Goal: Task Accomplishment & Management: Use online tool/utility

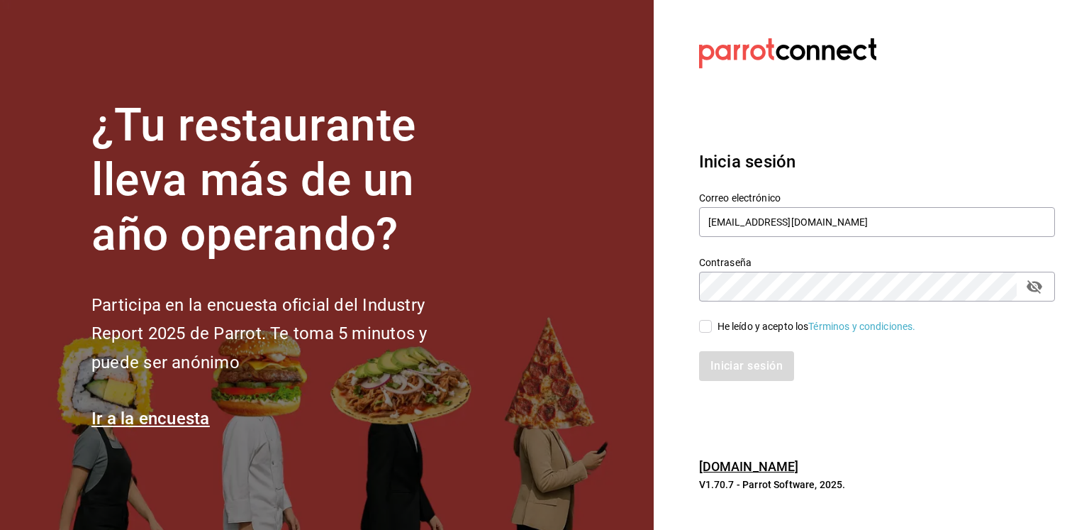
click at [703, 328] on input "He leído y acepto los Términos y condiciones." at bounding box center [705, 326] width 13 height 13
checkbox input "true"
click at [726, 361] on button "Iniciar sesión" at bounding box center [747, 366] width 96 height 30
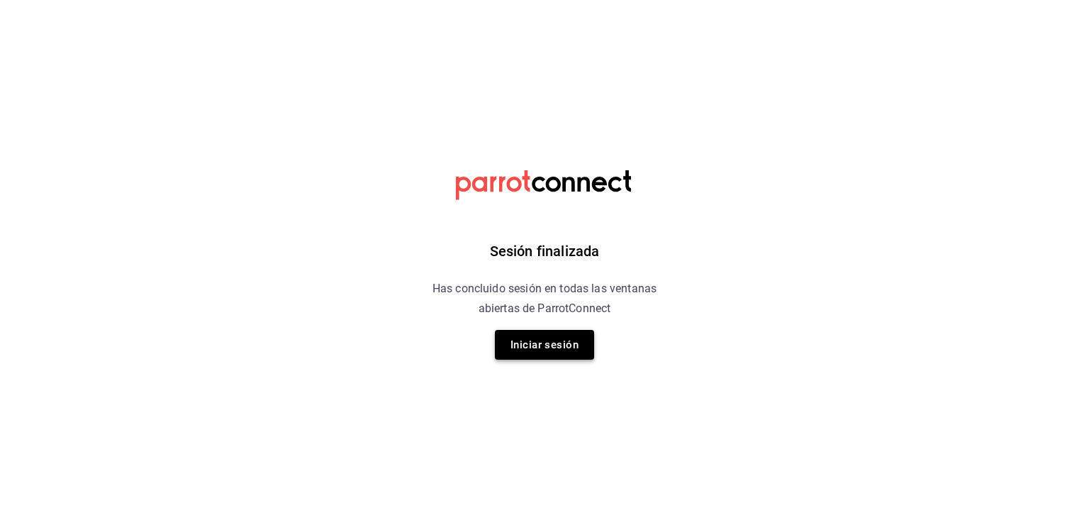
click at [522, 347] on button "Iniciar sesión" at bounding box center [544, 345] width 99 height 30
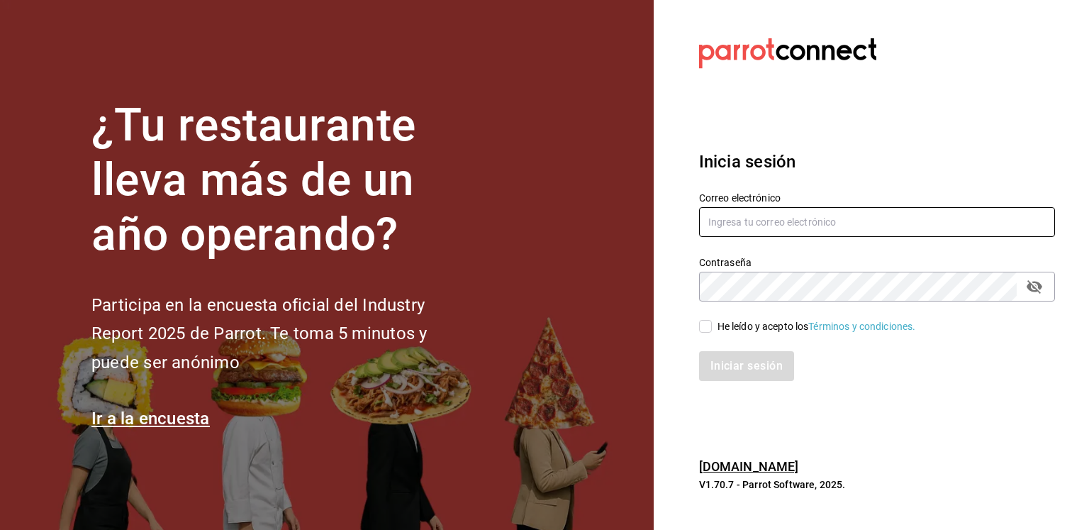
type input "[EMAIL_ADDRESS][DOMAIN_NAME]"
click at [700, 331] on input "He leído y acepto los Términos y condiciones." at bounding box center [705, 326] width 13 height 13
checkbox input "true"
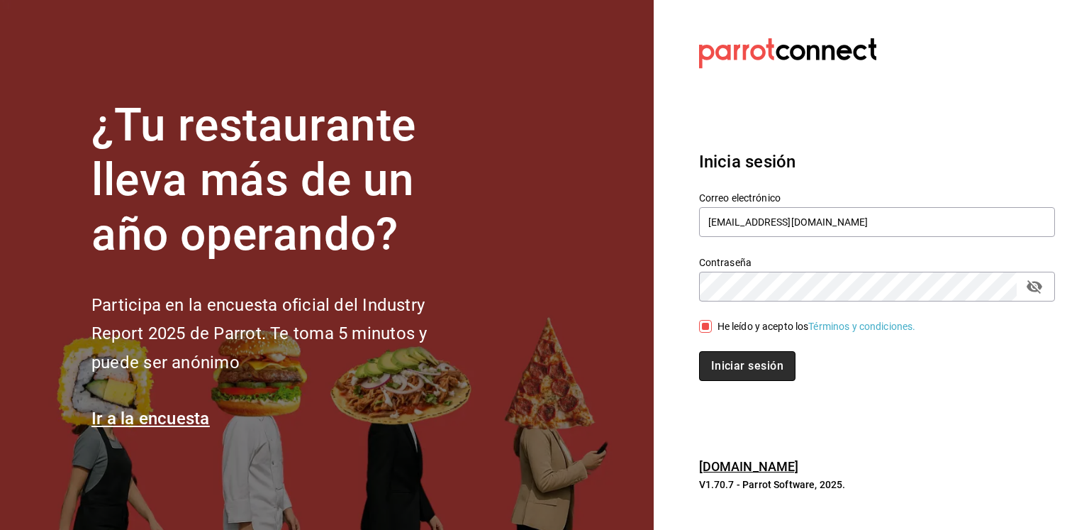
click at [745, 360] on button "Iniciar sesión" at bounding box center [747, 366] width 96 height 30
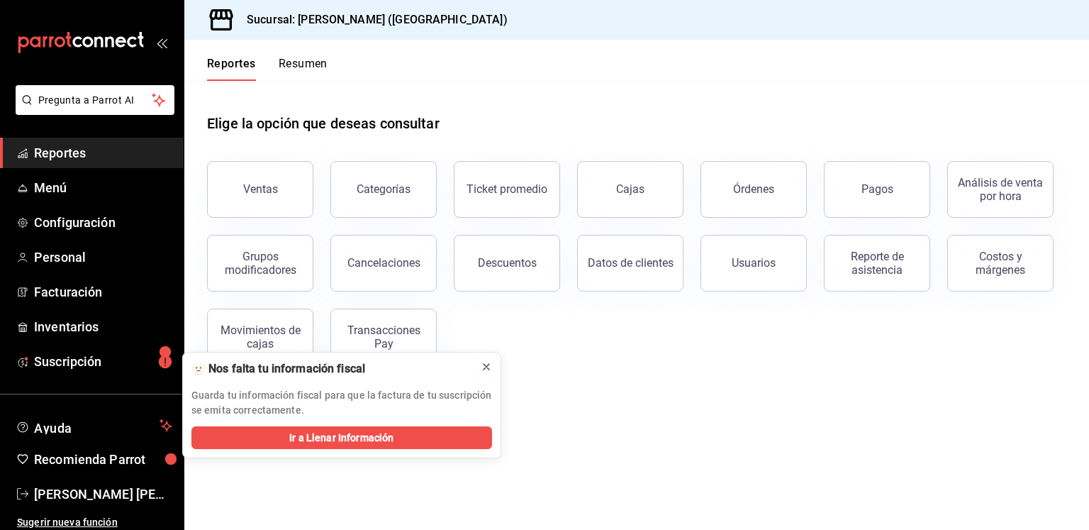
click at [490, 362] on icon at bounding box center [486, 366] width 11 height 11
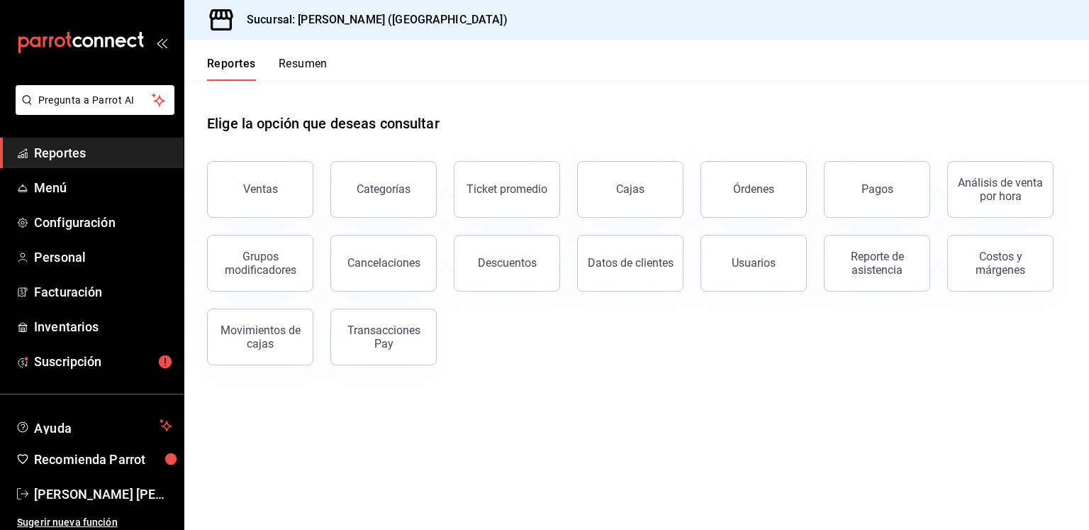
click at [254, 216] on div "Ventas" at bounding box center [251, 181] width 123 height 74
click at [257, 205] on button "Ventas" at bounding box center [260, 189] width 106 height 57
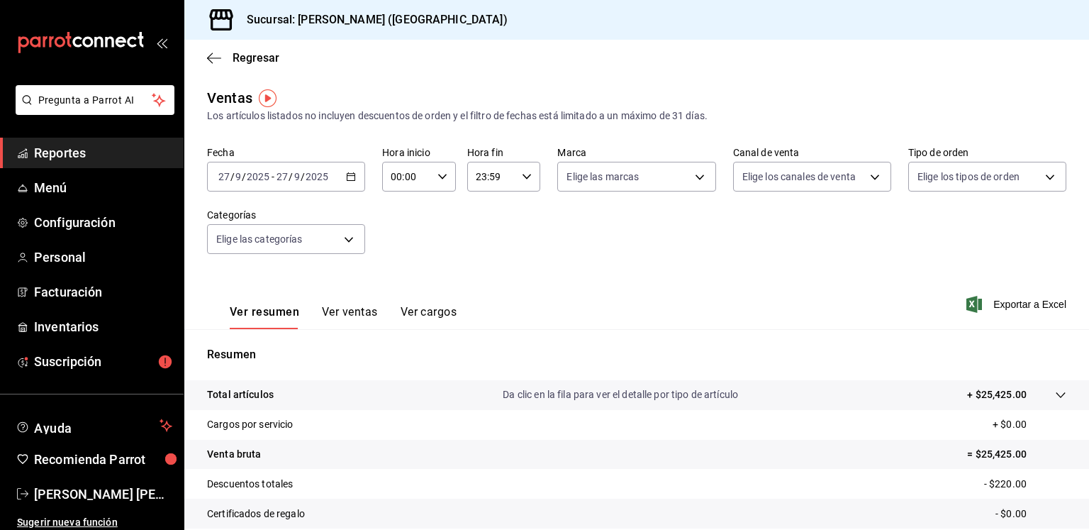
click at [348, 178] on icon "button" at bounding box center [351, 177] width 10 height 10
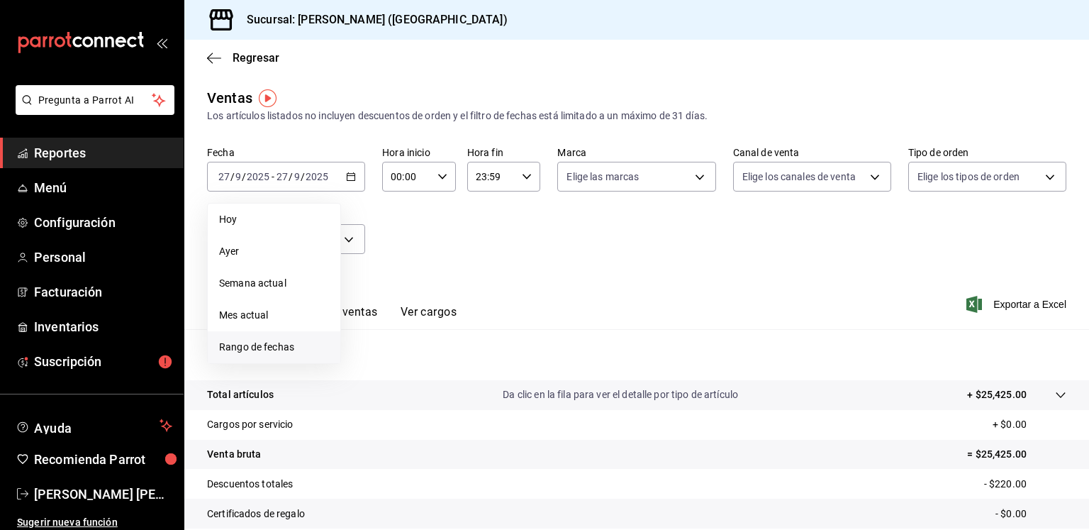
click at [278, 340] on span "Rango de fechas" at bounding box center [274, 347] width 110 height 15
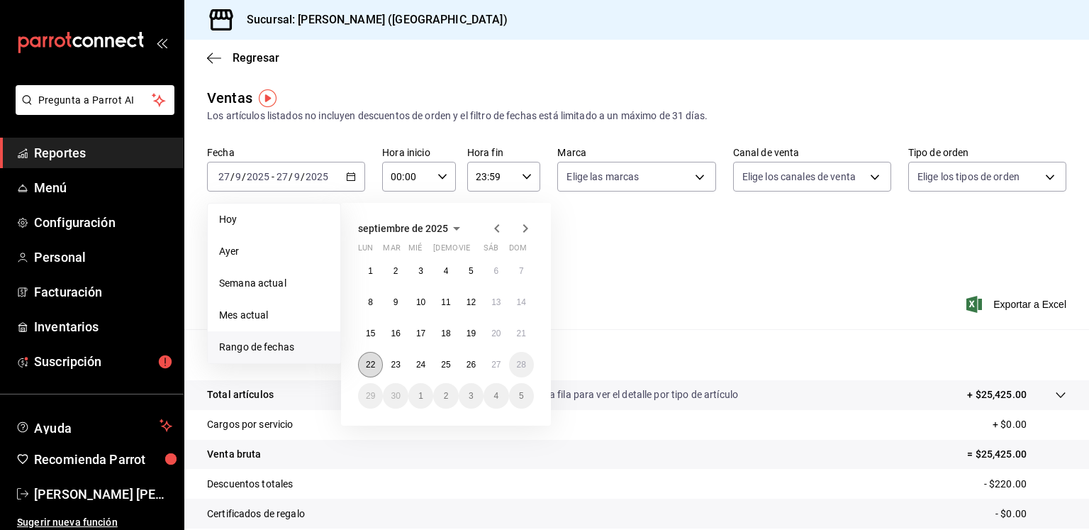
click at [371, 368] on abbr "22" at bounding box center [370, 364] width 9 height 10
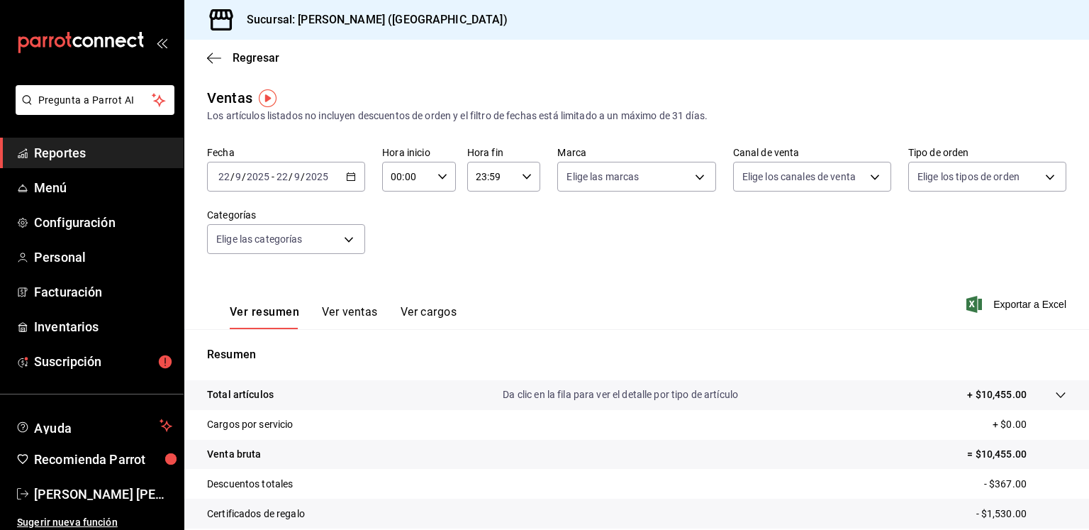
scroll to position [150, 0]
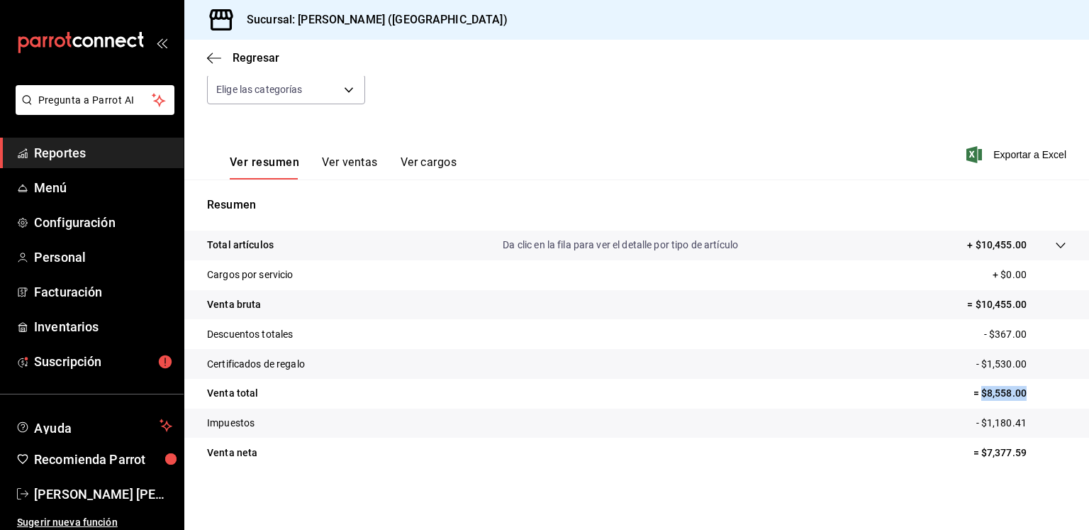
drag, startPoint x: 1024, startPoint y: 392, endPoint x: 971, endPoint y: 395, distance: 52.5
click at [973, 395] on p "= $8,558.00" at bounding box center [1019, 393] width 93 height 15
copy p "$8,558.00"
click at [354, 159] on button "Ver ventas" at bounding box center [350, 167] width 56 height 24
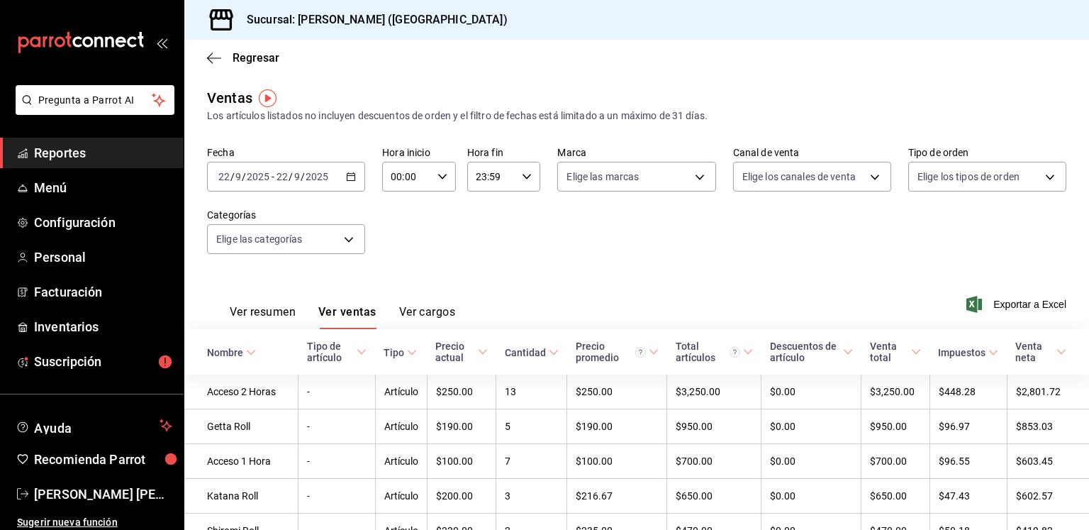
click at [347, 167] on div "[DATE] [DATE] - [DATE] [DATE]" at bounding box center [286, 177] width 158 height 30
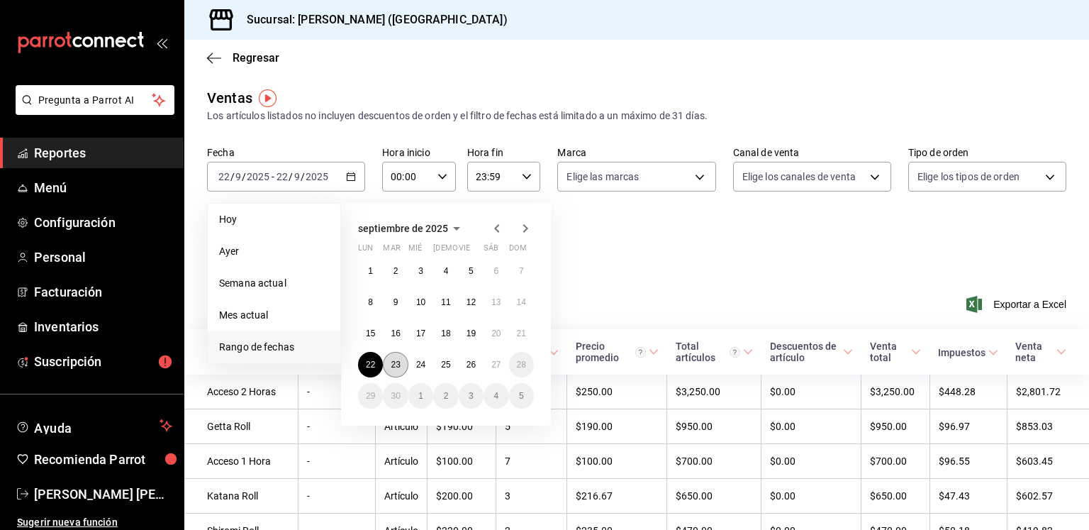
click at [391, 365] on abbr "23" at bounding box center [395, 364] width 9 height 10
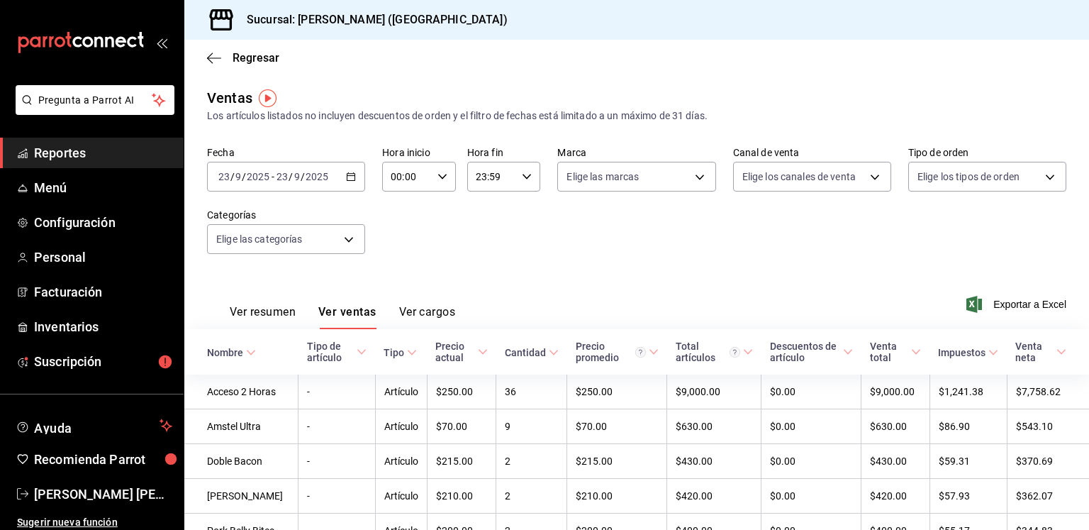
click at [272, 315] on button "Ver resumen" at bounding box center [263, 317] width 66 height 24
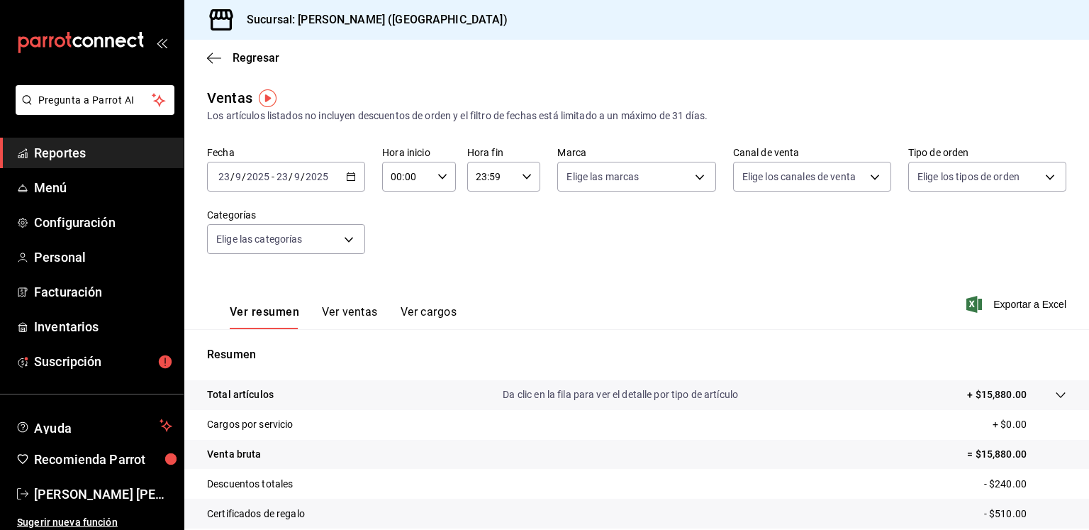
scroll to position [150, 0]
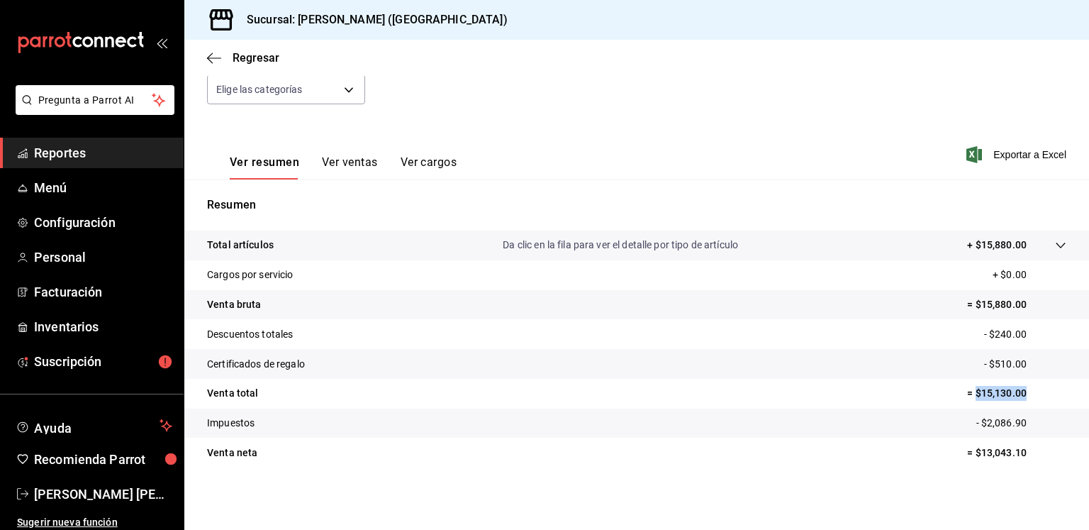
drag, startPoint x: 1018, startPoint y: 395, endPoint x: 965, endPoint y: 391, distance: 52.6
click at [967, 391] on p "= $15,130.00" at bounding box center [1016, 393] width 99 height 15
copy p "$15,130.00"
click at [346, 162] on button "Ver ventas" at bounding box center [350, 167] width 56 height 24
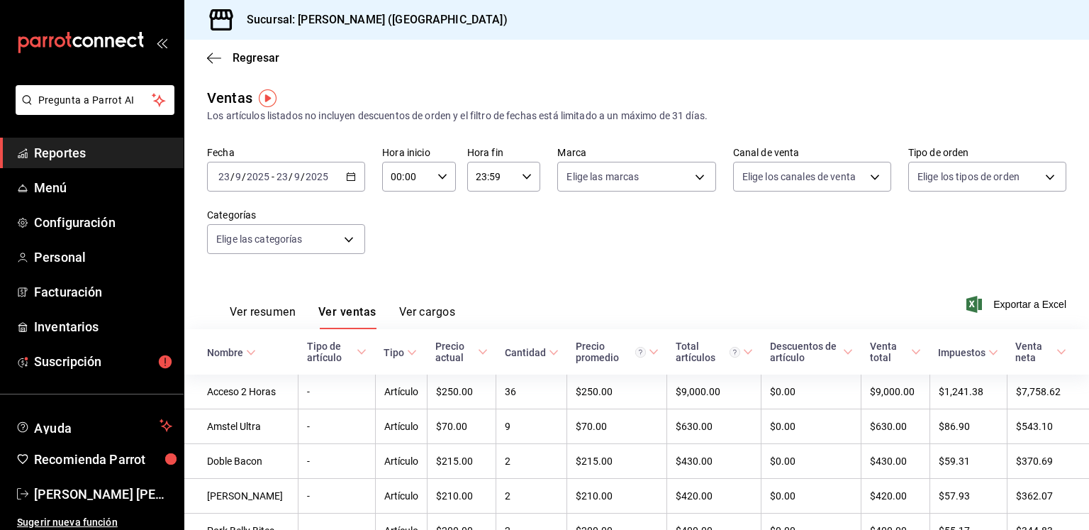
click at [347, 179] on icon "button" at bounding box center [351, 177] width 10 height 10
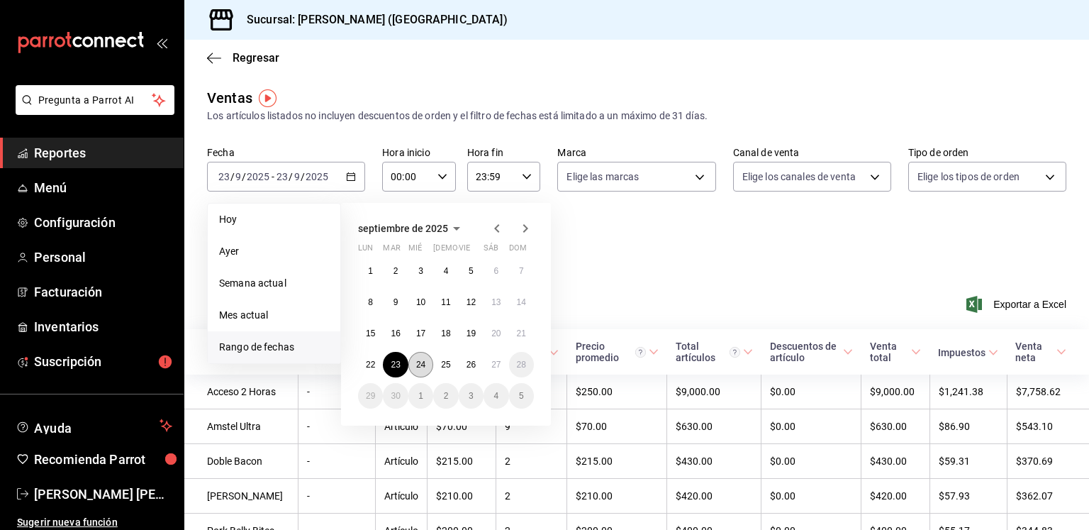
click at [422, 364] on abbr "24" at bounding box center [420, 364] width 9 height 10
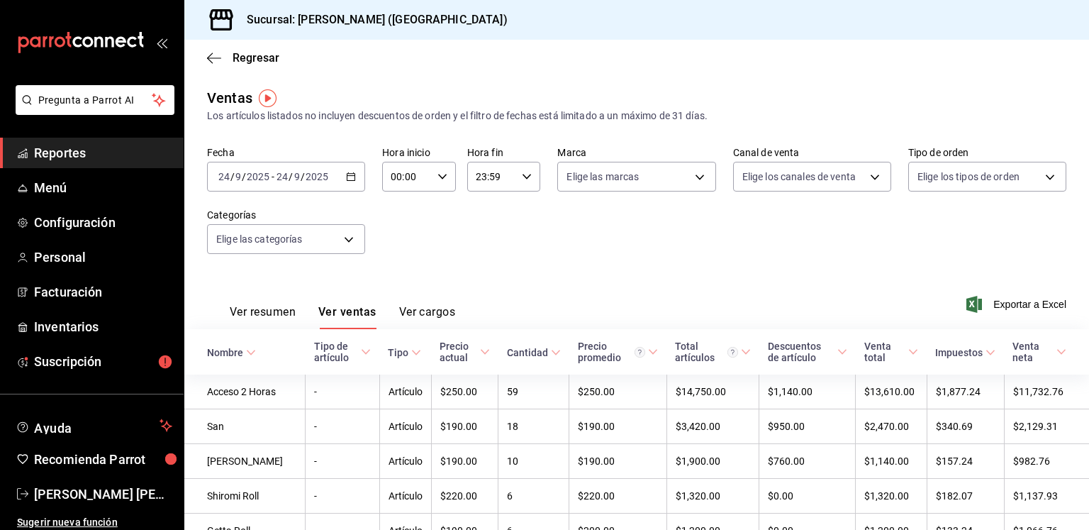
click at [278, 308] on button "Ver resumen" at bounding box center [263, 317] width 66 height 24
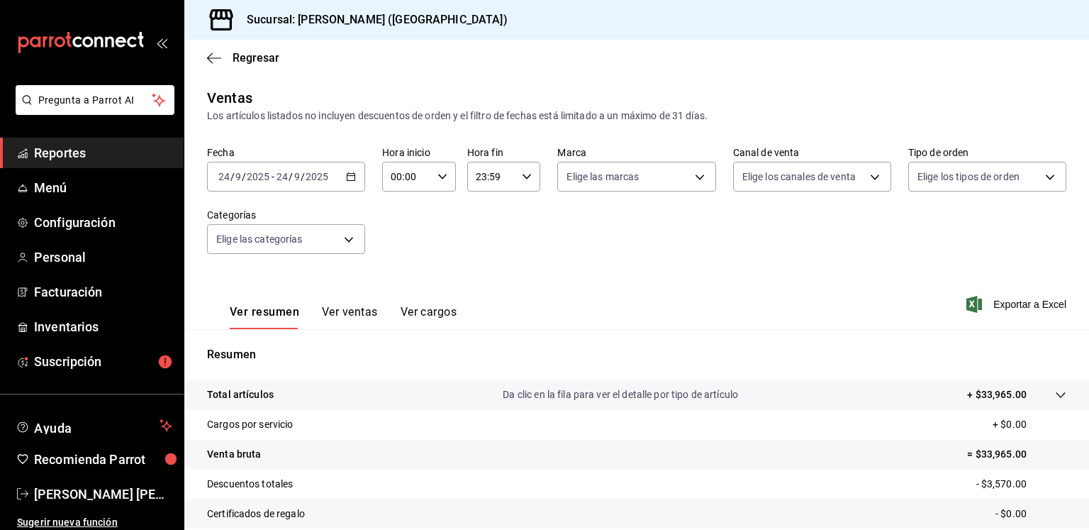
scroll to position [150, 0]
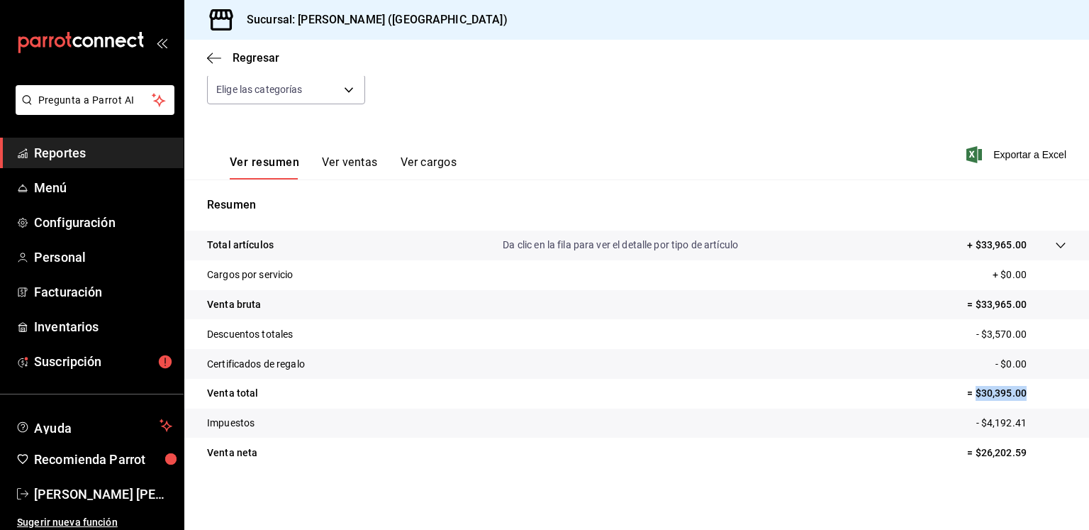
drag, startPoint x: 1021, startPoint y: 392, endPoint x: 966, endPoint y: 392, distance: 55.3
click at [967, 392] on p "= $30,395.00" at bounding box center [1016, 393] width 99 height 15
copy p "$30,395.00"
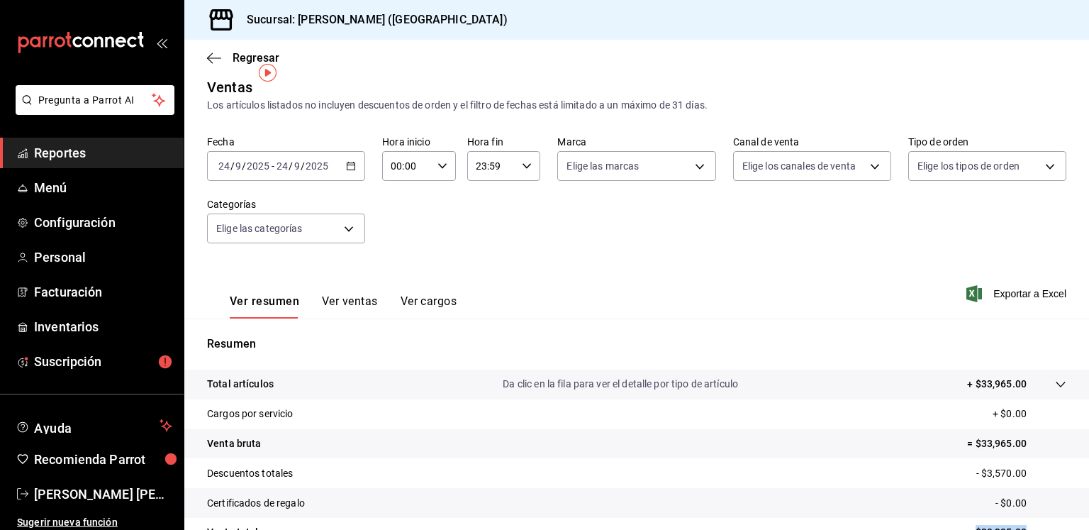
scroll to position [9, 0]
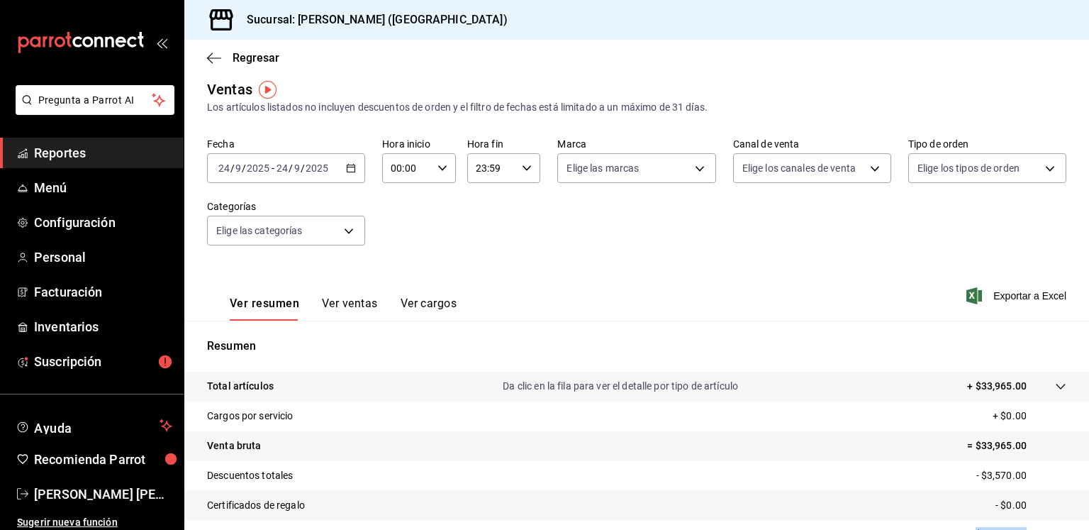
click at [352, 168] on \(Stroke\) "button" at bounding box center [351, 168] width 9 height 8
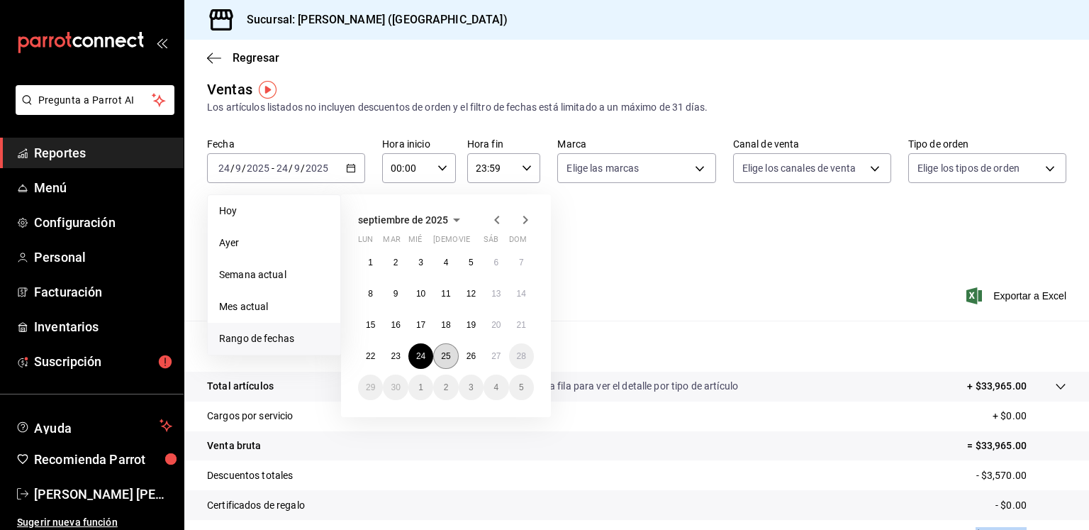
click at [446, 358] on abbr "25" at bounding box center [445, 356] width 9 height 10
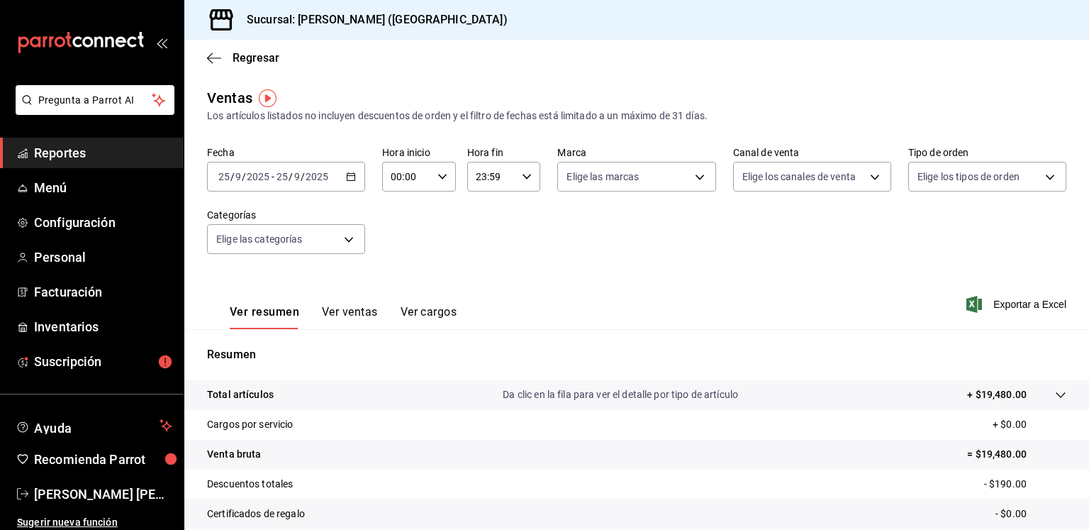
click at [352, 175] on \(Stroke\) "button" at bounding box center [351, 175] width 8 height 1
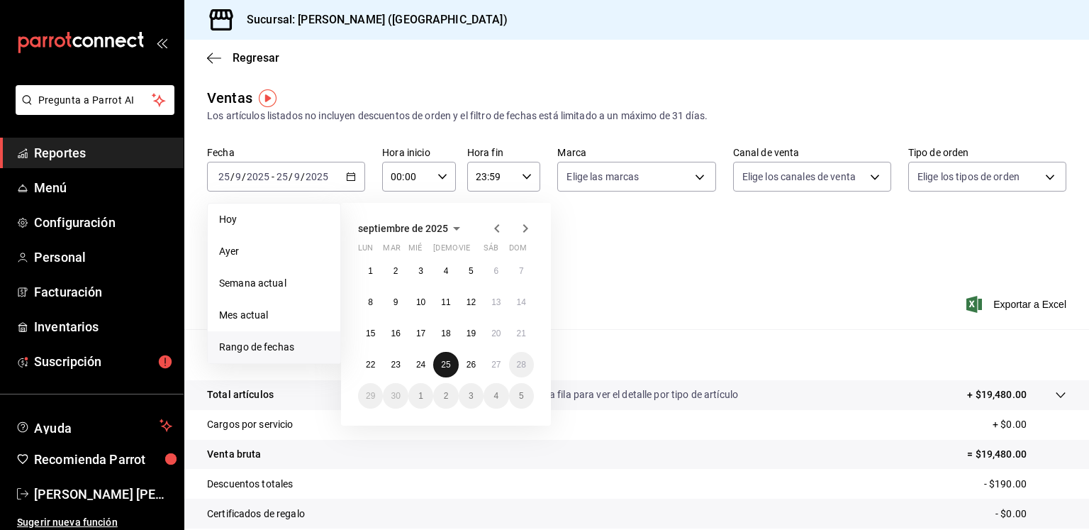
click at [445, 365] on abbr "25" at bounding box center [445, 364] width 9 height 10
click at [471, 364] on abbr "26" at bounding box center [470, 364] width 9 height 10
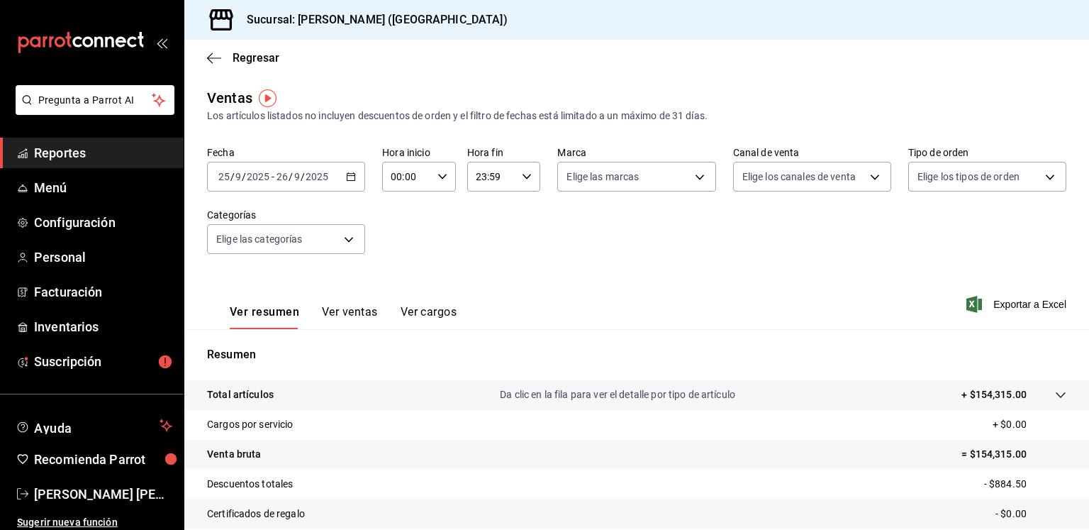
click at [522, 179] on icon "button" at bounding box center [527, 177] width 10 height 10
click at [481, 279] on span "02" at bounding box center [481, 280] width 13 height 11
type input "02:59"
click at [693, 267] on div at bounding box center [544, 265] width 1089 height 530
drag, startPoint x: 693, startPoint y: 254, endPoint x: 695, endPoint y: 131, distance: 123.3
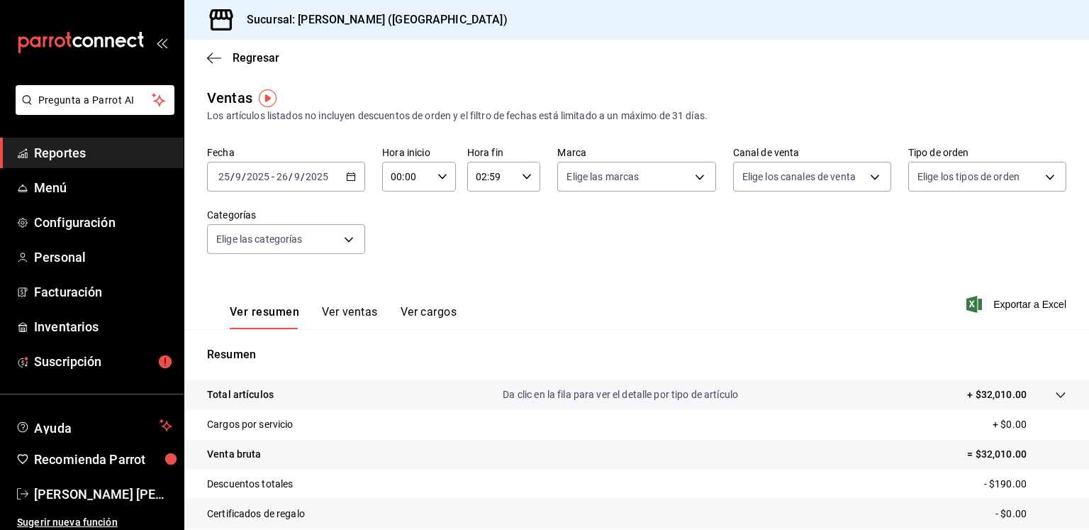
click at [695, 131] on div "Ventas Los artículos listados no incluyen descuentos de orden y el filtro de fe…" at bounding box center [636, 371] width 904 height 569
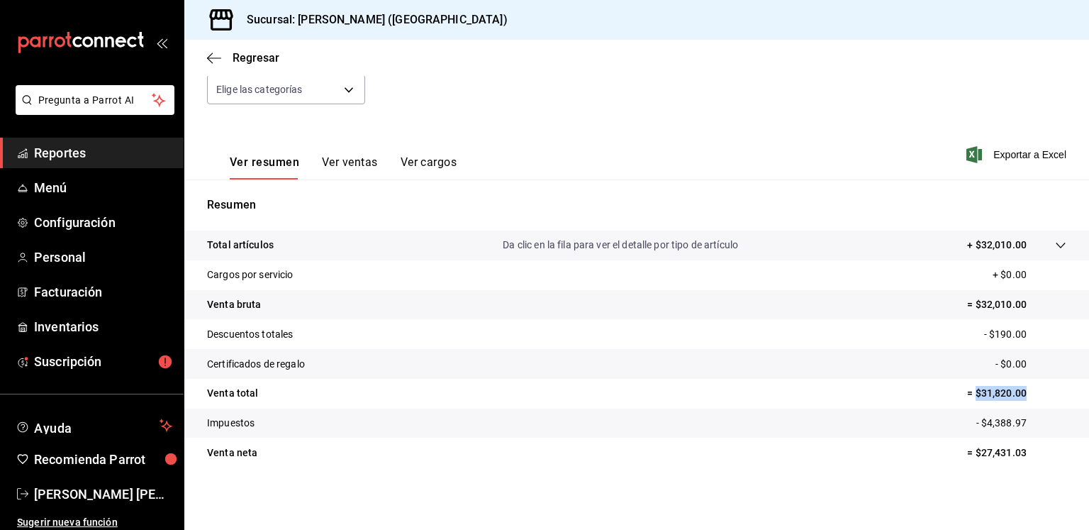
drag, startPoint x: 1015, startPoint y: 393, endPoint x: 964, endPoint y: 394, distance: 51.0
click at [967, 394] on p "= $31,820.00" at bounding box center [1016, 393] width 99 height 15
copy p "$31,820.00"
click at [340, 167] on button "Ver ventas" at bounding box center [350, 167] width 56 height 24
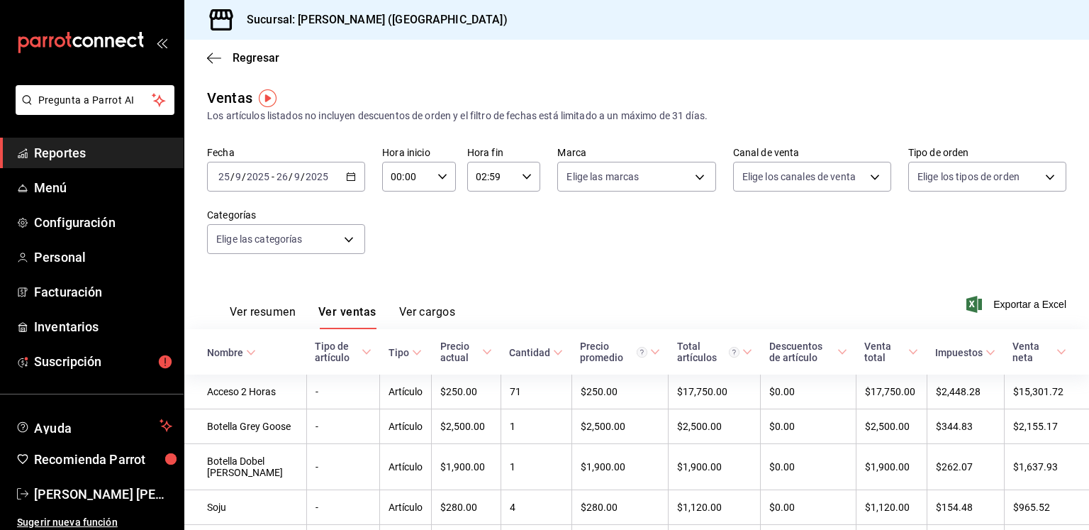
click at [318, 305] on button "Ver ventas" at bounding box center [347, 317] width 58 height 24
